Goal: Entertainment & Leisure: Browse casually

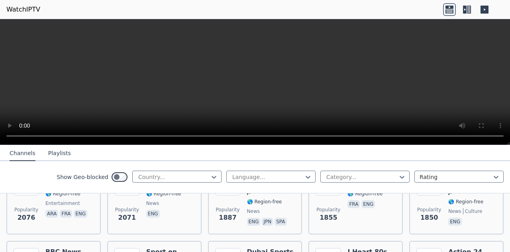
scroll to position [502, 0]
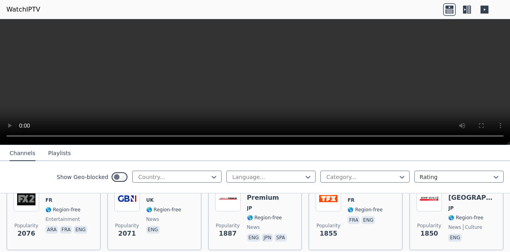
click at [52, 154] on button "Playlists" at bounding box center [59, 153] width 23 height 15
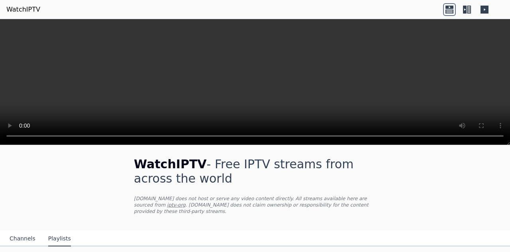
scroll to position [0, 0]
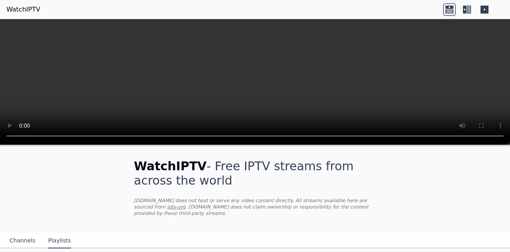
click at [23, 234] on button "Channels" at bounding box center [23, 240] width 26 height 15
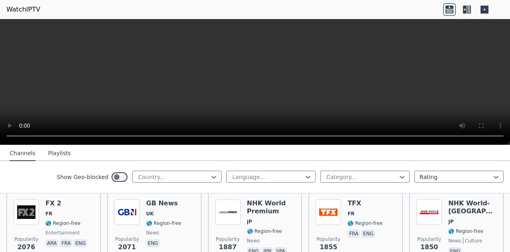
scroll to position [518, 0]
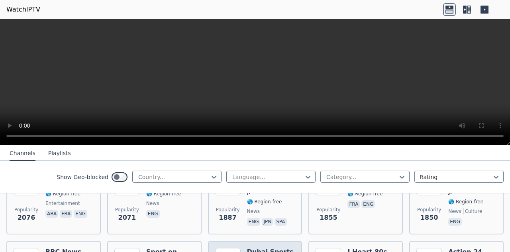
click at [271, 248] on h6 "Dubai Sports 3" at bounding box center [271, 256] width 48 height 16
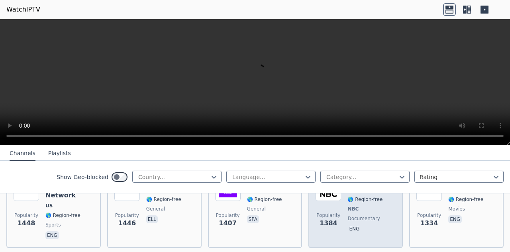
scroll to position [837, 0]
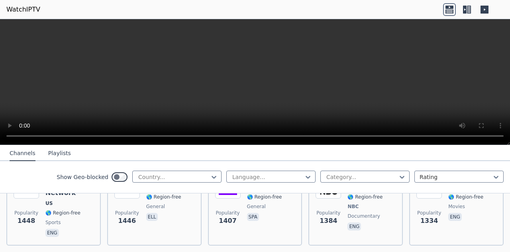
click at [466, 11] on icon at bounding box center [465, 10] width 4 height 8
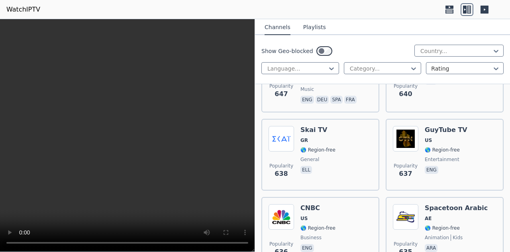
scroll to position [5279, 0]
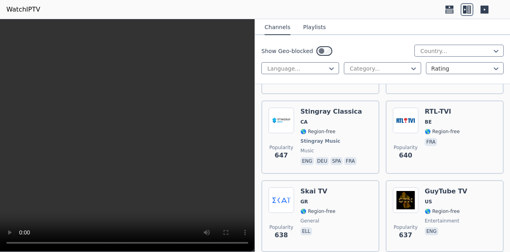
click at [402, 75] on div "Show Geo-blocked Country... Language... Category... Rating" at bounding box center [382, 59] width 255 height 49
click at [403, 70] on div at bounding box center [379, 69] width 61 height 8
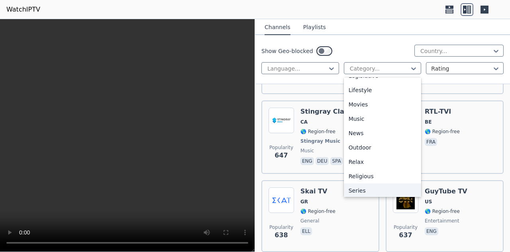
scroll to position [151, 0]
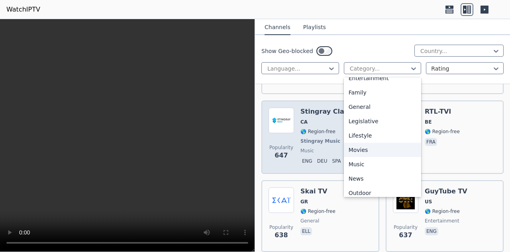
click at [375, 149] on div "Movies" at bounding box center [383, 150] width 78 height 14
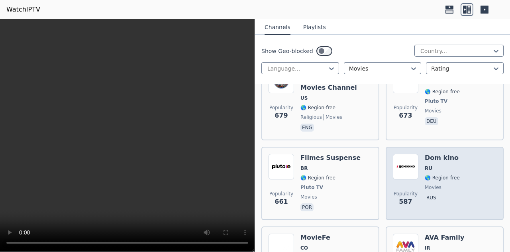
scroll to position [1076, 0]
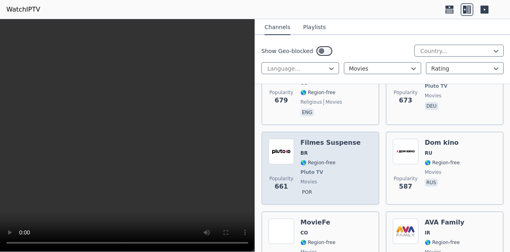
click at [349, 169] on div "Popularity 661 Filmes Suspense BR 🌎 Region-free Pluto TV movies por" at bounding box center [321, 168] width 104 height 59
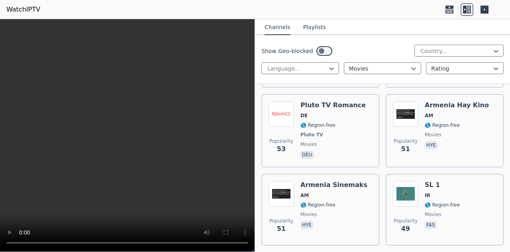
scroll to position [7183, 0]
